Goal: Task Accomplishment & Management: Manage account settings

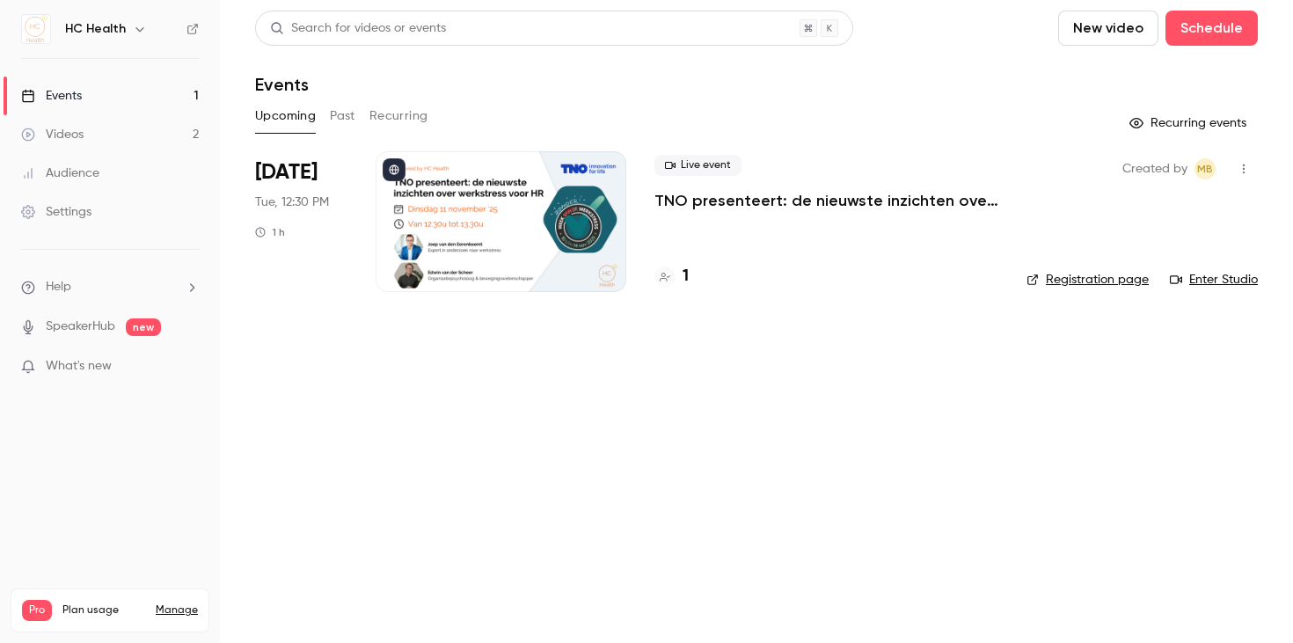
click at [735, 310] on li "[DATE] Tue, 12:30 PM 1 h Live event TNO presenteert: de nieuwste inzichten over…" at bounding box center [756, 232] width 1003 height 162
click at [92, 91] on link "Events 1" at bounding box center [110, 96] width 220 height 39
click at [720, 198] on p "TNO presenteert: de nieuwste inzichten over werkstress voor HR" at bounding box center [827, 200] width 344 height 21
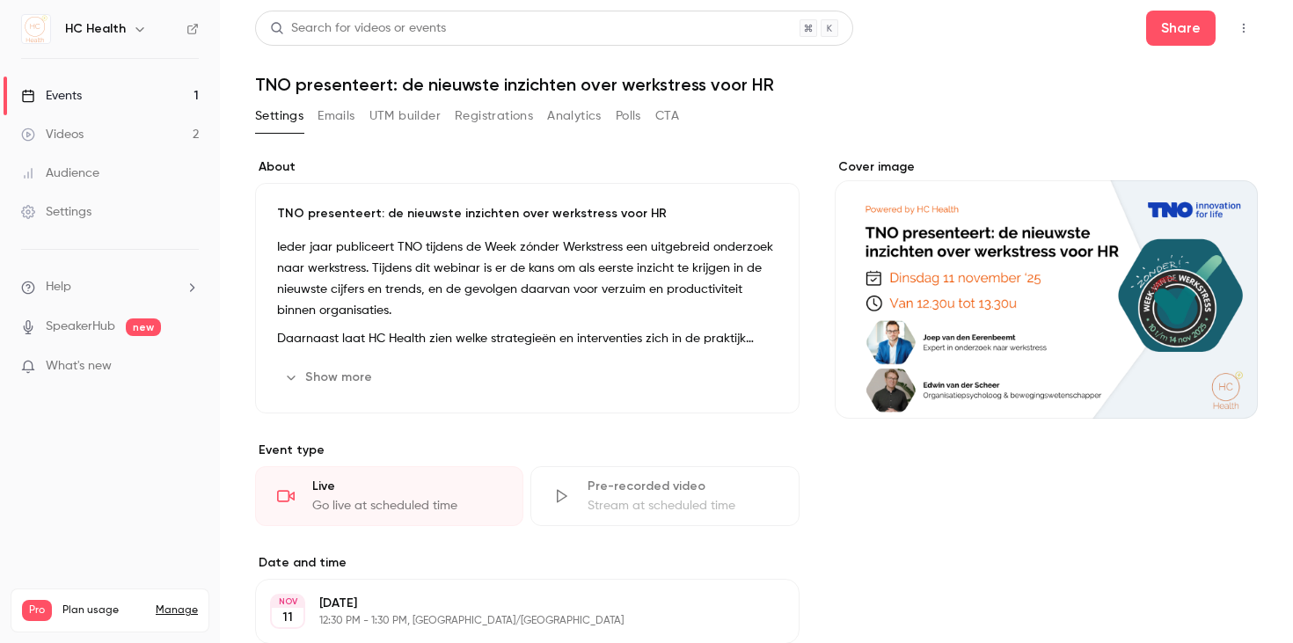
click at [368, 114] on div "Settings Emails UTM builder Registrations Analytics Polls CTA" at bounding box center [467, 116] width 424 height 28
click at [349, 115] on button "Emails" at bounding box center [336, 116] width 37 height 28
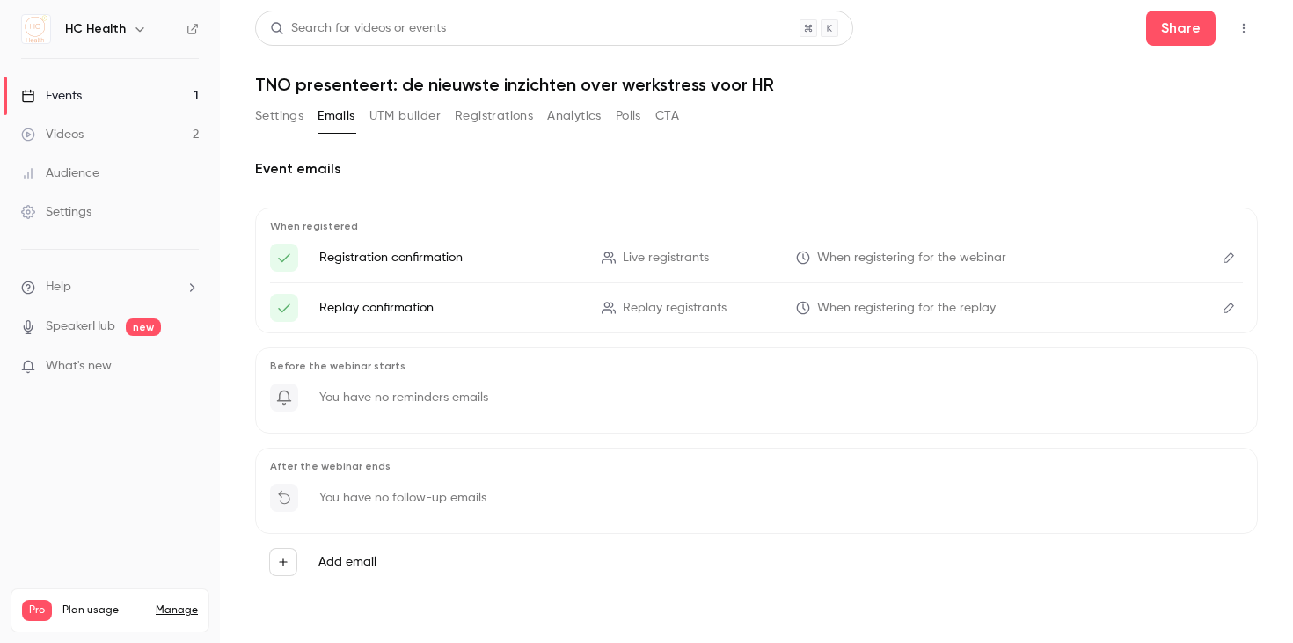
click at [1222, 258] on icon "Edit" at bounding box center [1229, 258] width 14 height 12
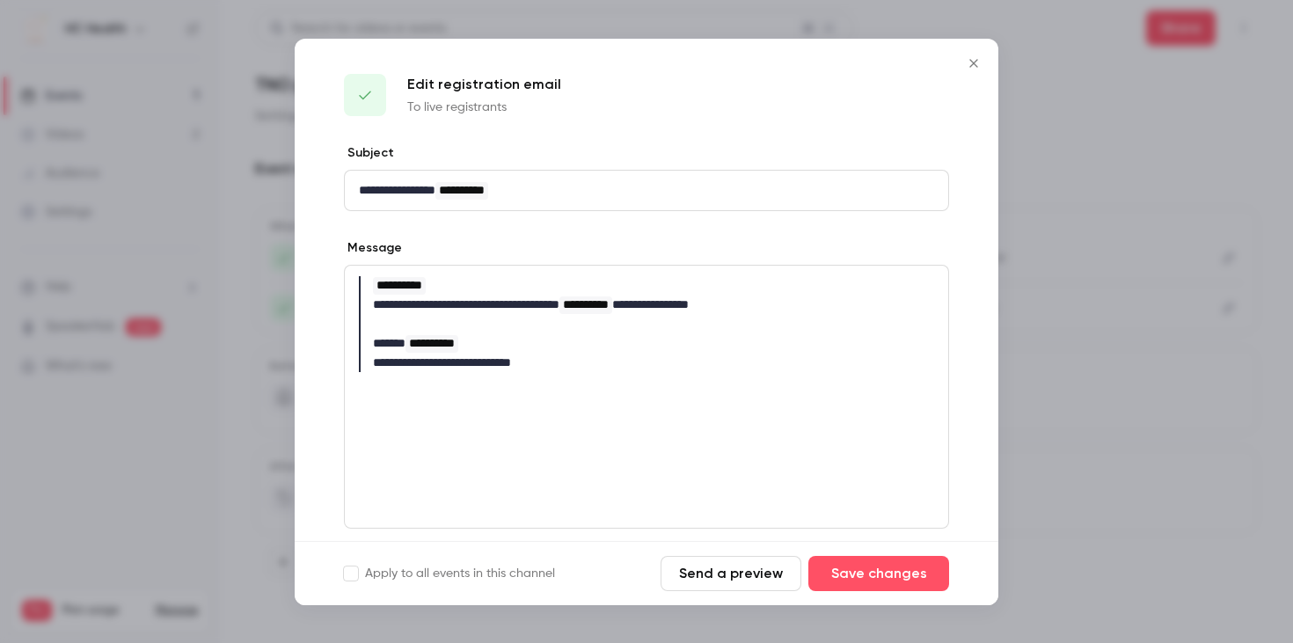
click at [704, 568] on button "Send a preview" at bounding box center [731, 573] width 141 height 35
